Goal: Information Seeking & Learning: Learn about a topic

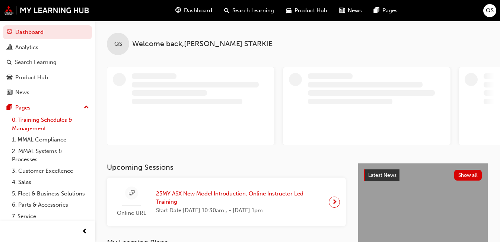
click at [41, 126] on link "0. Training Schedules & Management" at bounding box center [50, 124] width 83 height 20
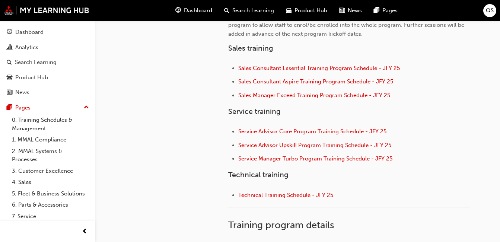
scroll to position [298, 0]
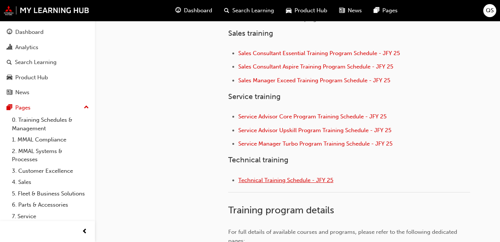
click at [327, 179] on span "Technical Training Schedule - JFY 25" at bounding box center [285, 180] width 95 height 7
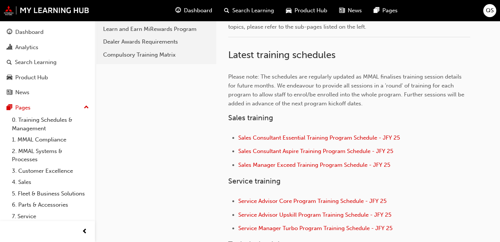
scroll to position [223, 0]
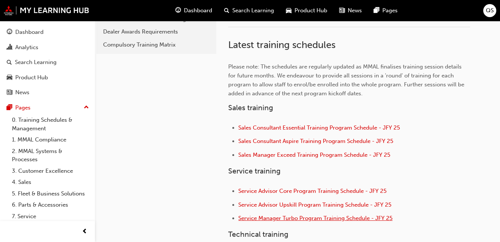
click at [335, 218] on span "Service Manager Turbo Program Training Schedule - JFY 25" at bounding box center [315, 218] width 154 height 7
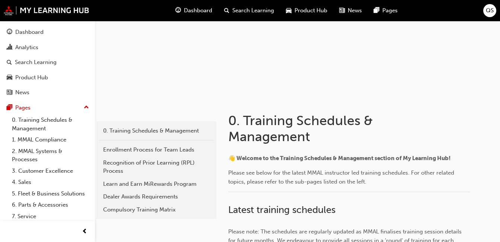
scroll to position [60, 0]
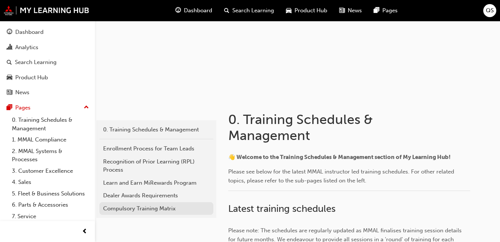
click at [147, 211] on div "Compulsory Training Matrix" at bounding box center [156, 208] width 106 height 9
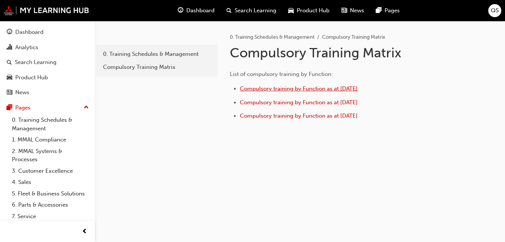
click at [280, 91] on span "Compulsory training by Function as at [DATE]" at bounding box center [299, 88] width 118 height 7
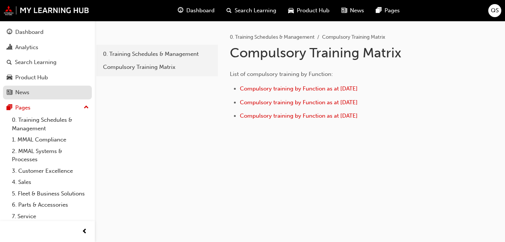
click at [22, 87] on link "News" at bounding box center [47, 93] width 89 height 14
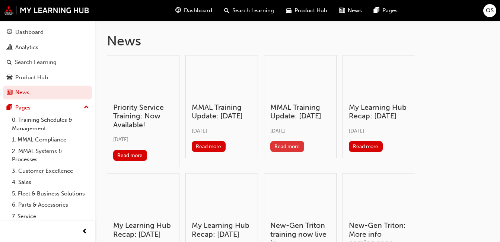
click at [292, 152] on button "Read more" at bounding box center [287, 146] width 34 height 11
click at [218, 106] on h3 "MMAL Training Update: June 2025" at bounding box center [222, 111] width 60 height 17
click at [130, 112] on h3 "Priority Service Training: Now Available!" at bounding box center [143, 116] width 60 height 26
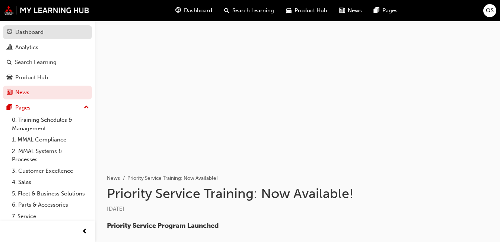
click at [30, 34] on div "Dashboard" at bounding box center [29, 32] width 28 height 9
